Goal: Transaction & Acquisition: Subscribe to service/newsletter

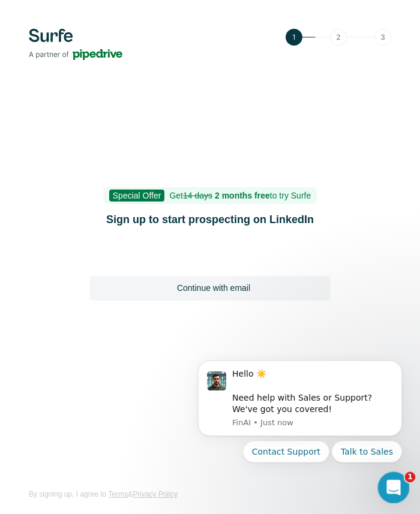
click at [398, 490] on div "Open Intercom Messenger" at bounding box center [392, 486] width 40 height 40
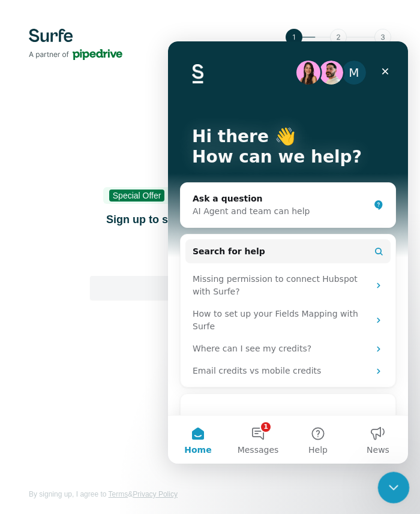
click at [398, 490] on icon "Close Intercom Messenger" at bounding box center [392, 486] width 14 height 14
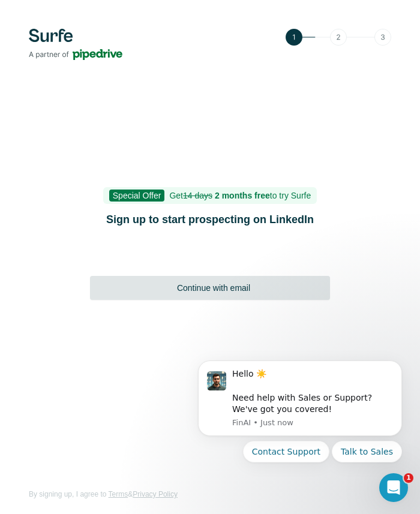
click at [238, 293] on span "Continue with email" at bounding box center [213, 288] width 73 height 12
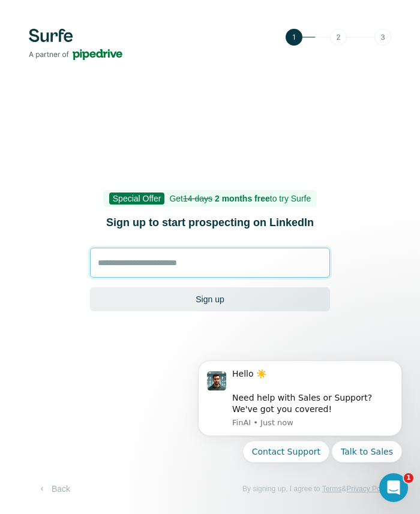
click at [197, 267] on input at bounding box center [210, 263] width 240 height 30
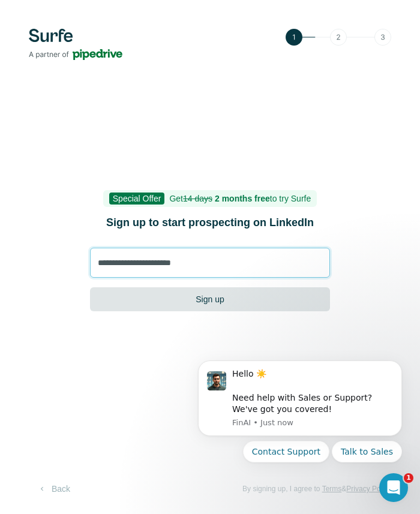
type input "**********"
click at [212, 298] on button "Sign up" at bounding box center [210, 300] width 240 height 24
